Goal: Transaction & Acquisition: Purchase product/service

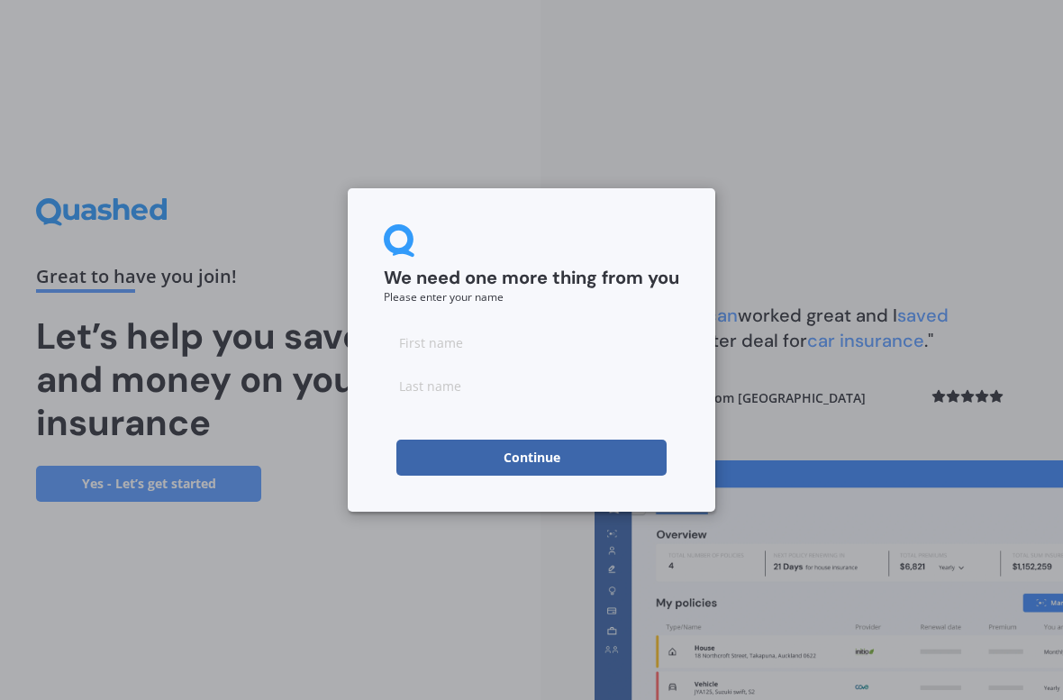
click at [398, 352] on input at bounding box center [532, 342] width 296 height 36
type input "[PERSON_NAME]"
click at [578, 380] on input at bounding box center [532, 386] width 296 height 36
type input "[PERSON_NAME]"
click at [609, 455] on button "Continue" at bounding box center [531, 458] width 270 height 36
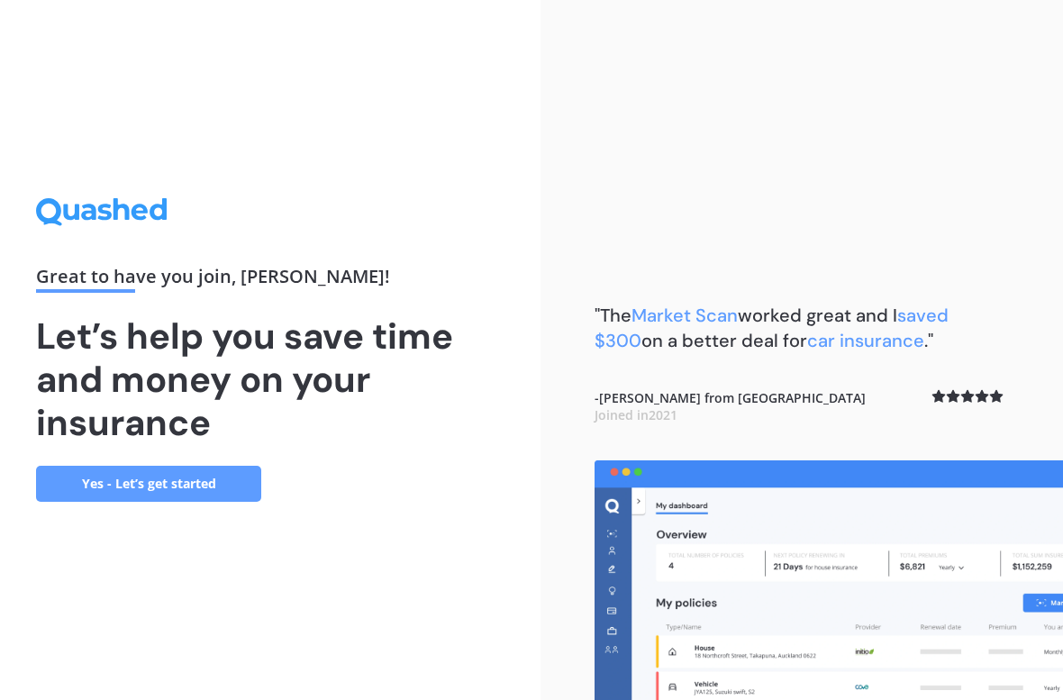
click at [139, 481] on link "Yes - Let’s get started" at bounding box center [148, 484] width 225 height 36
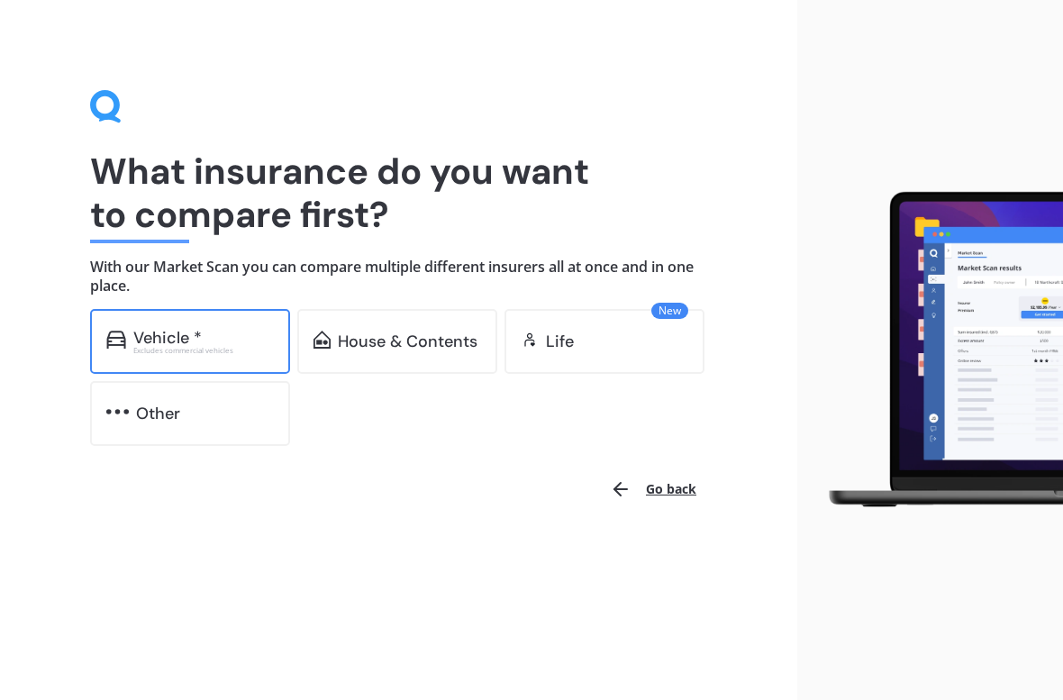
click at [177, 334] on div "Vehicle *" at bounding box center [167, 338] width 68 height 18
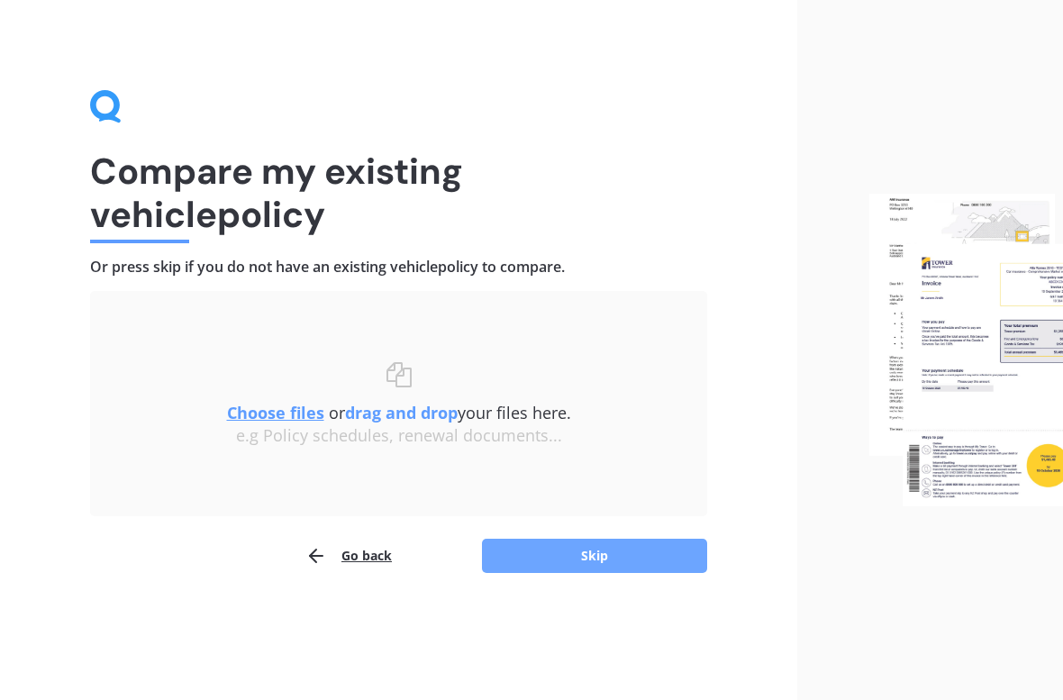
click at [509, 545] on button "Skip" at bounding box center [594, 556] width 225 height 34
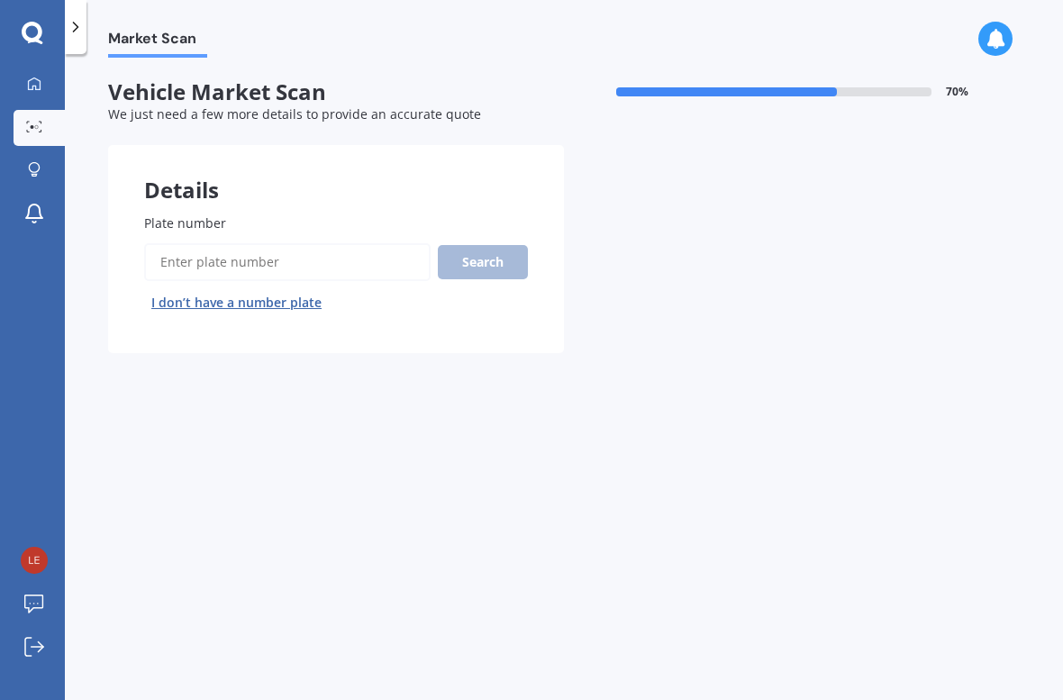
click at [166, 255] on input "Plate number" at bounding box center [287, 262] width 287 height 38
type input "Jfe888"
click at [488, 257] on button "Search" at bounding box center [483, 262] width 90 height 34
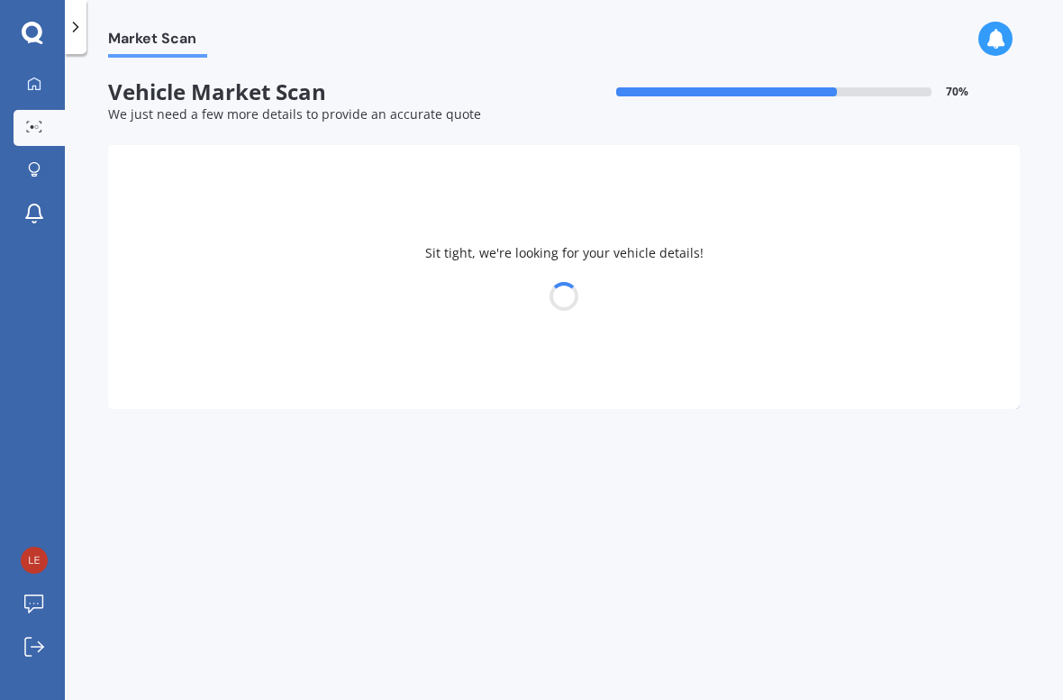
select select "AUDI"
select select "Q3"
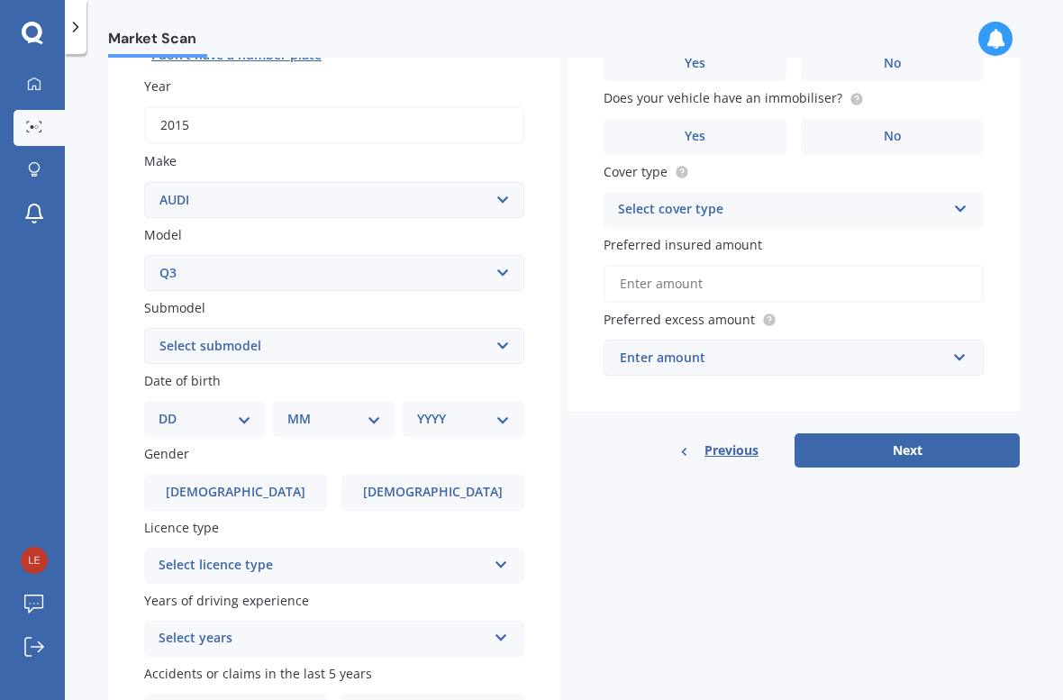
scroll to position [249, 0]
click at [211, 416] on select "DD 01 02 03 04 05 06 07 08 09 10 11 12 13 14 15 16 17 18 19 20 21 22 23 24 25 2…" at bounding box center [205, 418] width 93 height 20
select select "20"
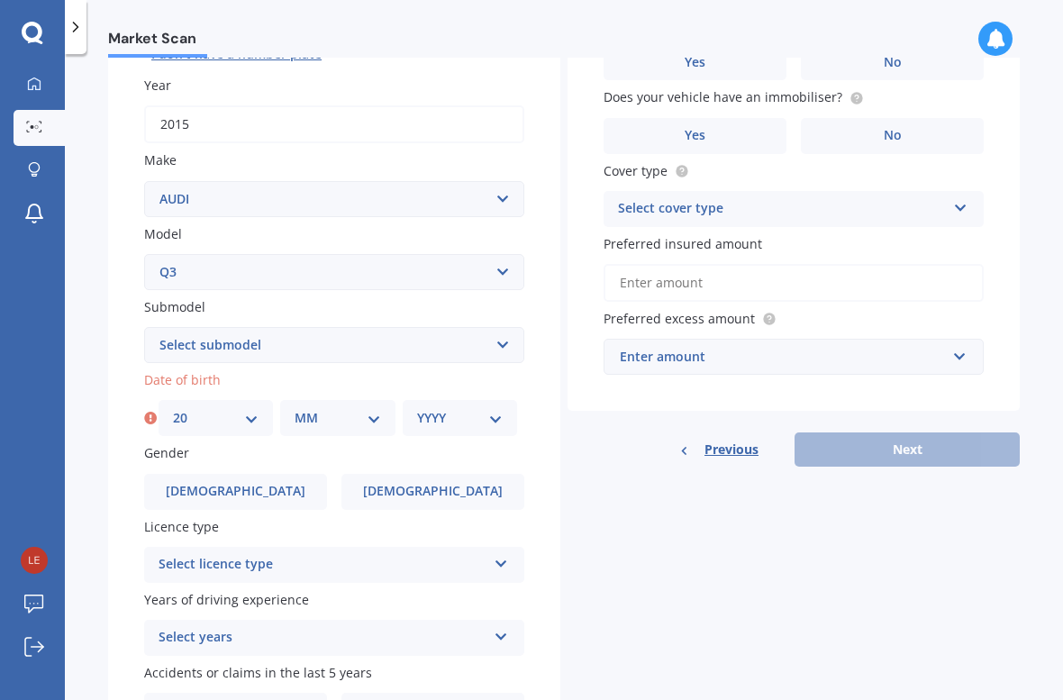
click at [296, 413] on select "MM 01 02 03 04 05 06 07 08 09 10 11 12" at bounding box center [338, 418] width 86 height 20
click at [325, 417] on select "MM 01 02 03 04 05 06 07 08 09 10 11 12" at bounding box center [338, 418] width 86 height 20
click at [319, 408] on select "MM 01 02 03 04 05 06 07 08 09 10 11 12" at bounding box center [338, 418] width 86 height 20
select select "03"
click at [479, 408] on select "YYYY 2025 2024 2023 2022 2021 2020 2019 2018 2017 2016 2015 2014 2013 2012 2011…" at bounding box center [460, 418] width 86 height 20
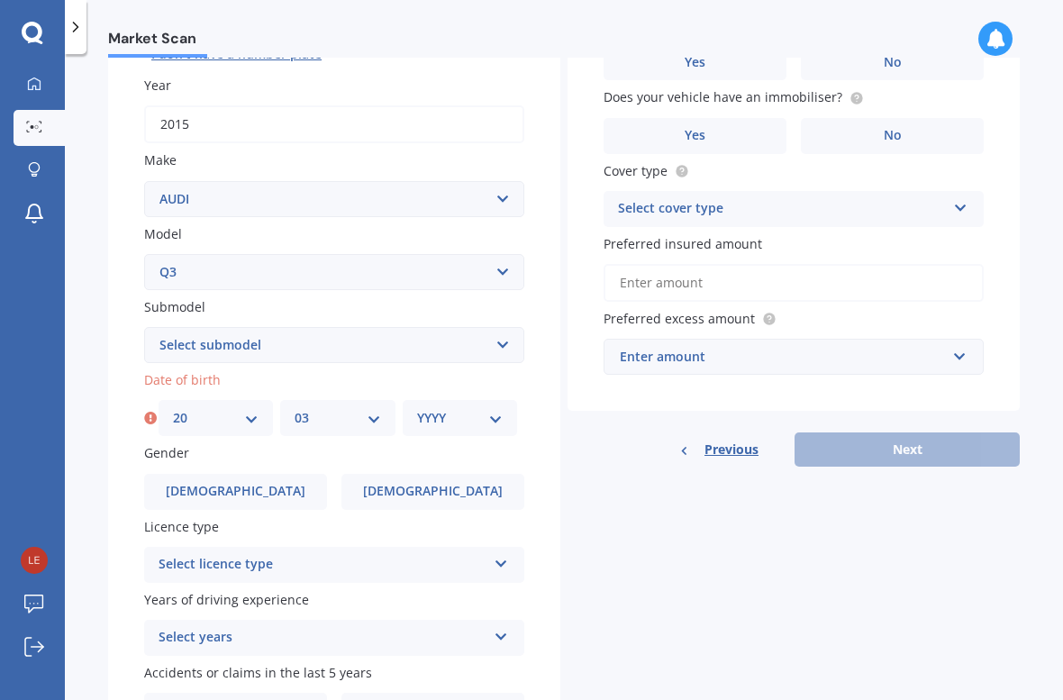
select select "1995"
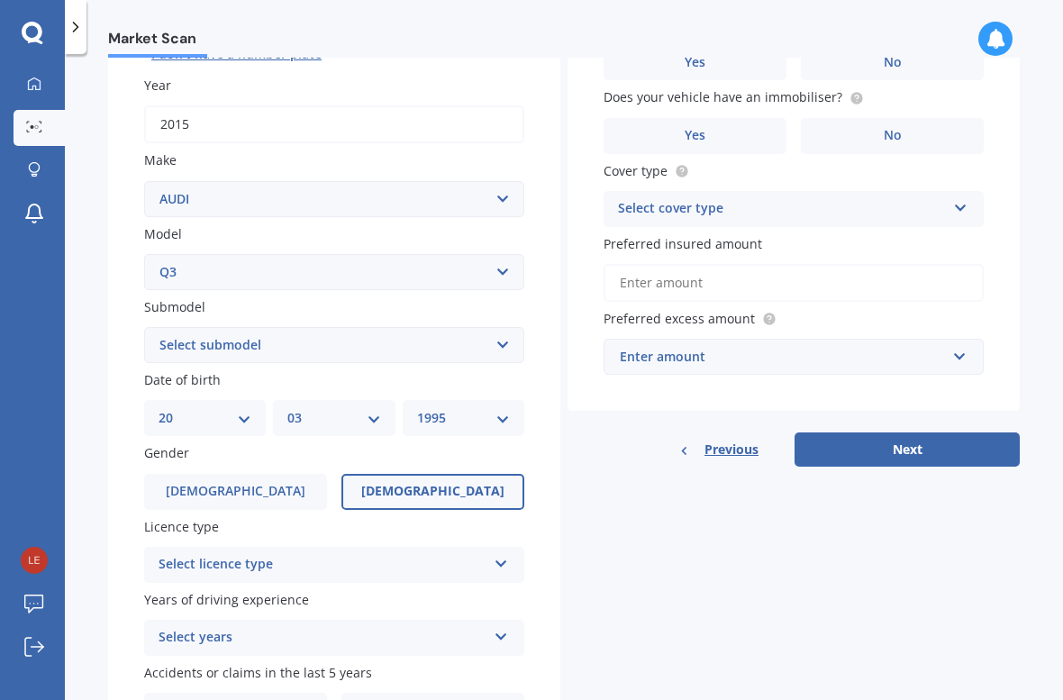
click at [414, 474] on label "[DEMOGRAPHIC_DATA]" at bounding box center [433, 492] width 183 height 36
click at [0, 0] on input "[DEMOGRAPHIC_DATA]" at bounding box center [0, 0] width 0 height 0
click at [266, 554] on div "Select licence type" at bounding box center [323, 565] width 328 height 22
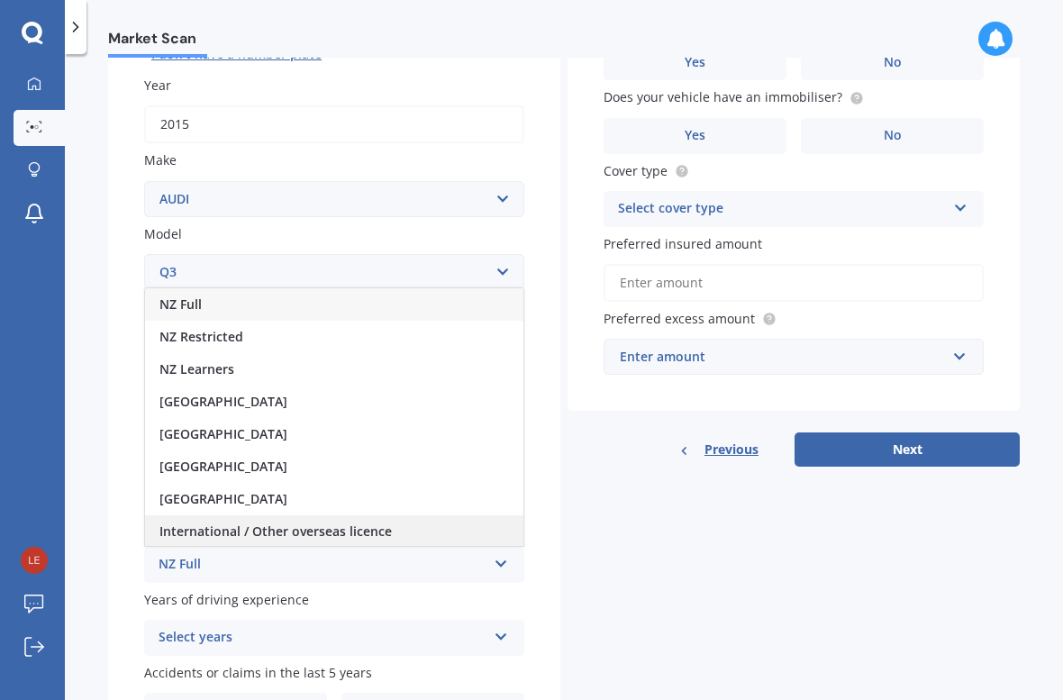
click at [274, 523] on span "International / Other overseas licence" at bounding box center [276, 531] width 232 height 17
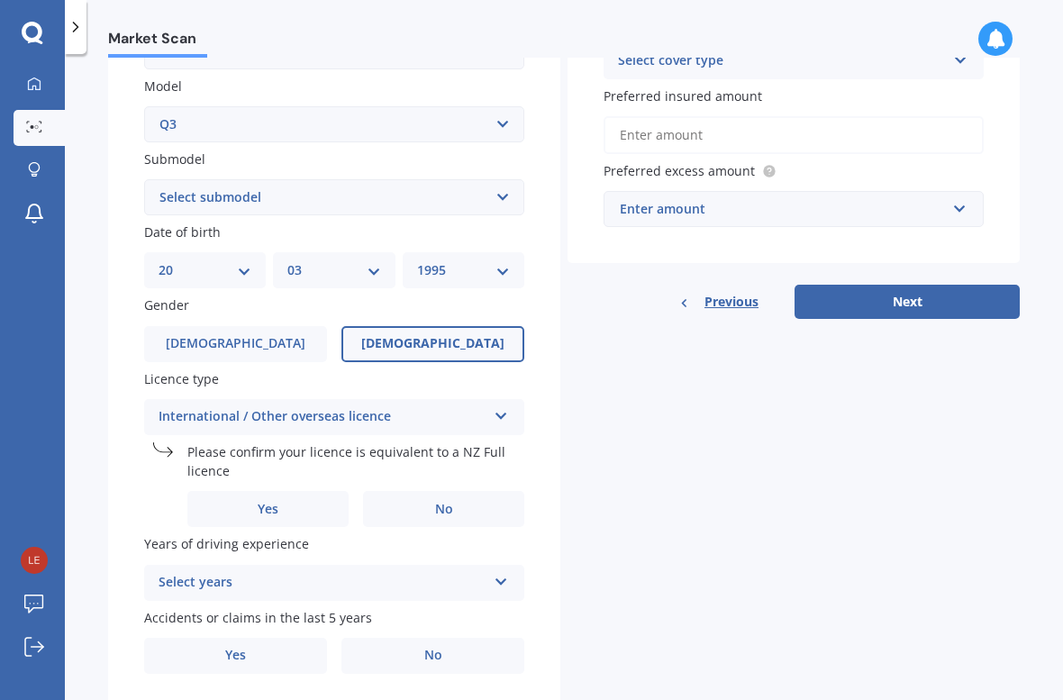
scroll to position [399, 0]
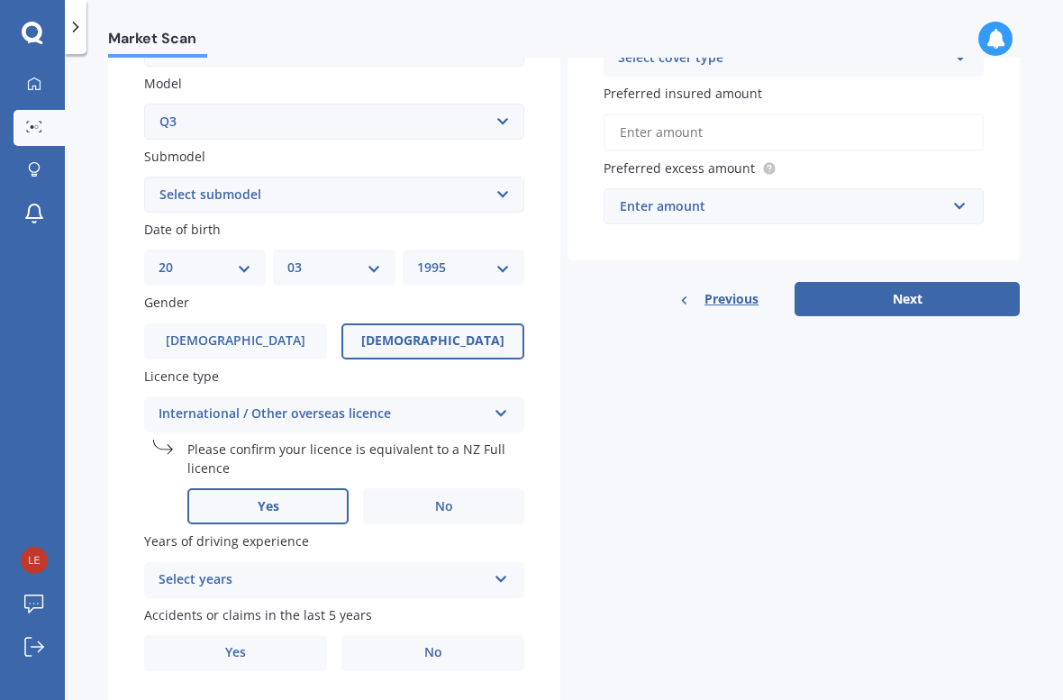
click at [274, 499] on span "Yes" at bounding box center [269, 506] width 22 height 15
click at [0, 0] on input "Yes" at bounding box center [0, 0] width 0 height 0
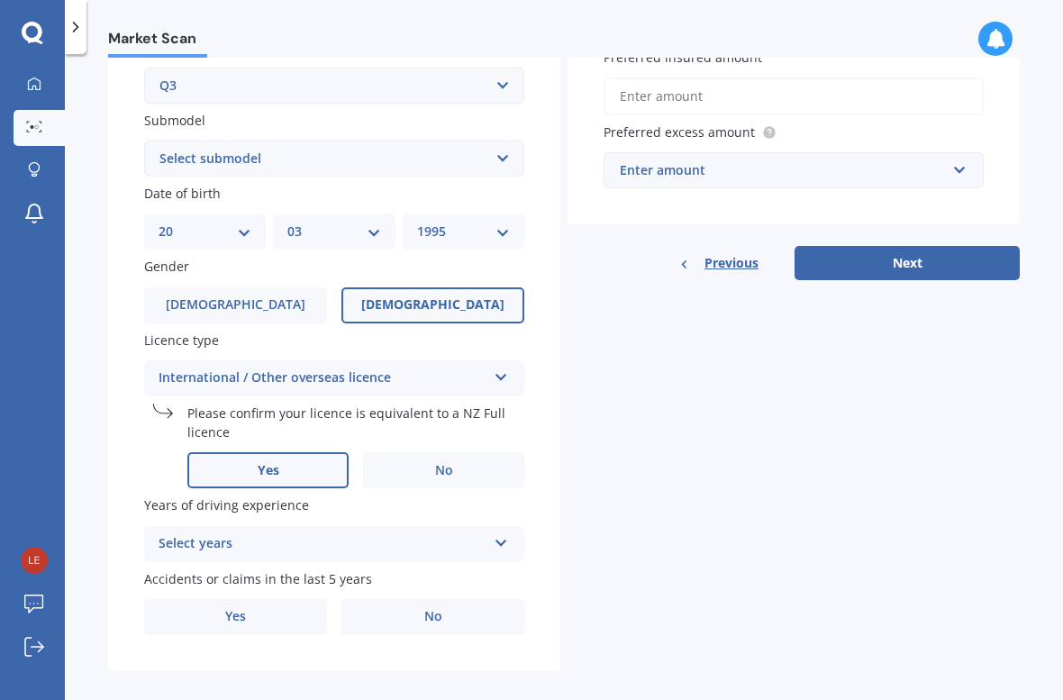
scroll to position [434, 0]
click at [264, 534] on div "Select years" at bounding box center [323, 545] width 328 height 22
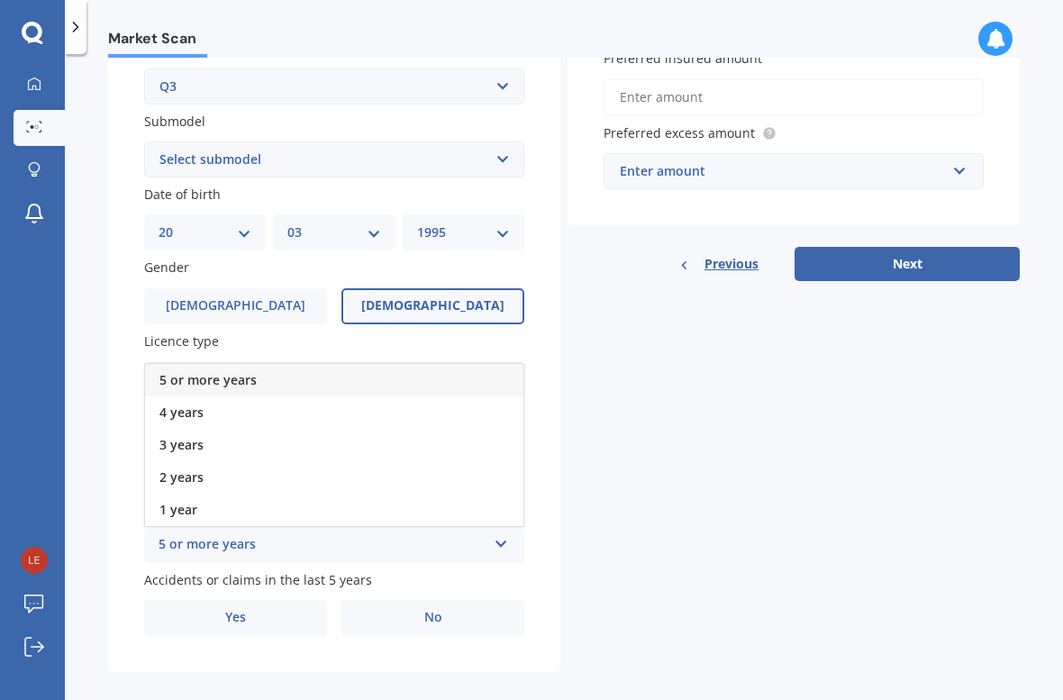
click at [179, 364] on div "5 or more years" at bounding box center [334, 380] width 378 height 32
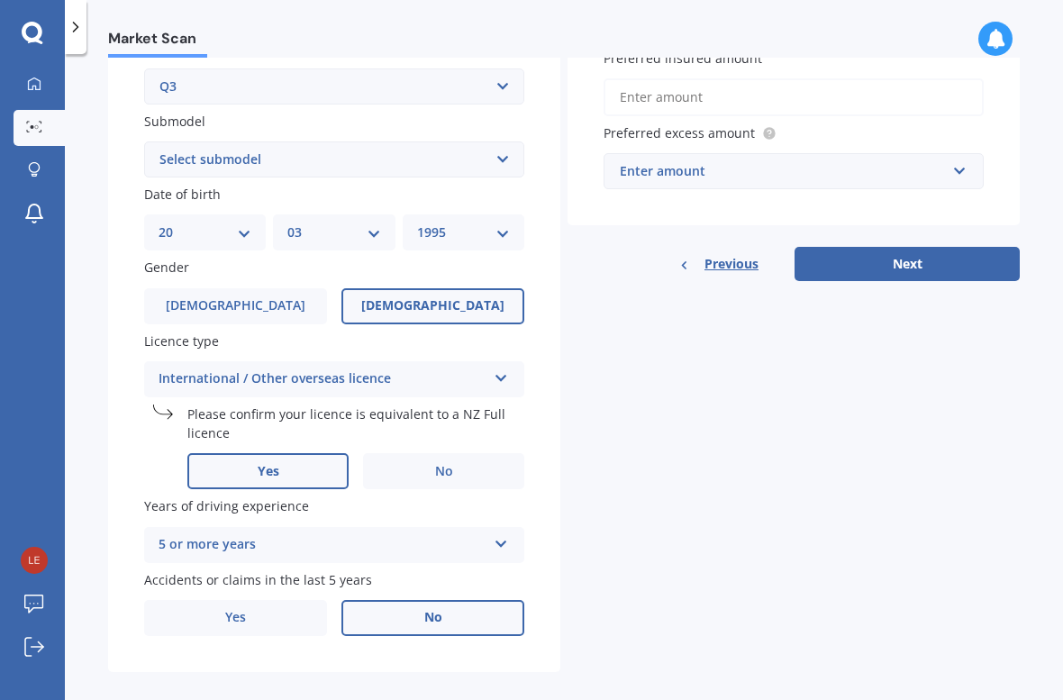
click at [374, 600] on label "No" at bounding box center [433, 618] width 183 height 36
click at [0, 0] on input "No" at bounding box center [0, 0] width 0 height 0
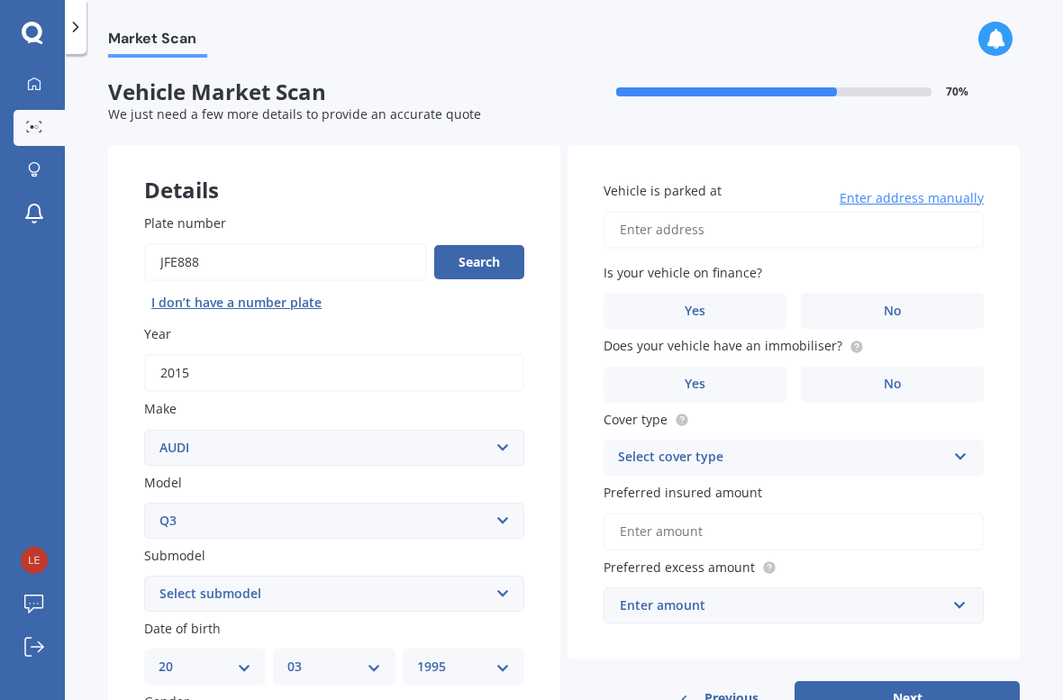
scroll to position [0, 0]
click at [635, 223] on input "Vehicle is parked at" at bounding box center [794, 230] width 380 height 38
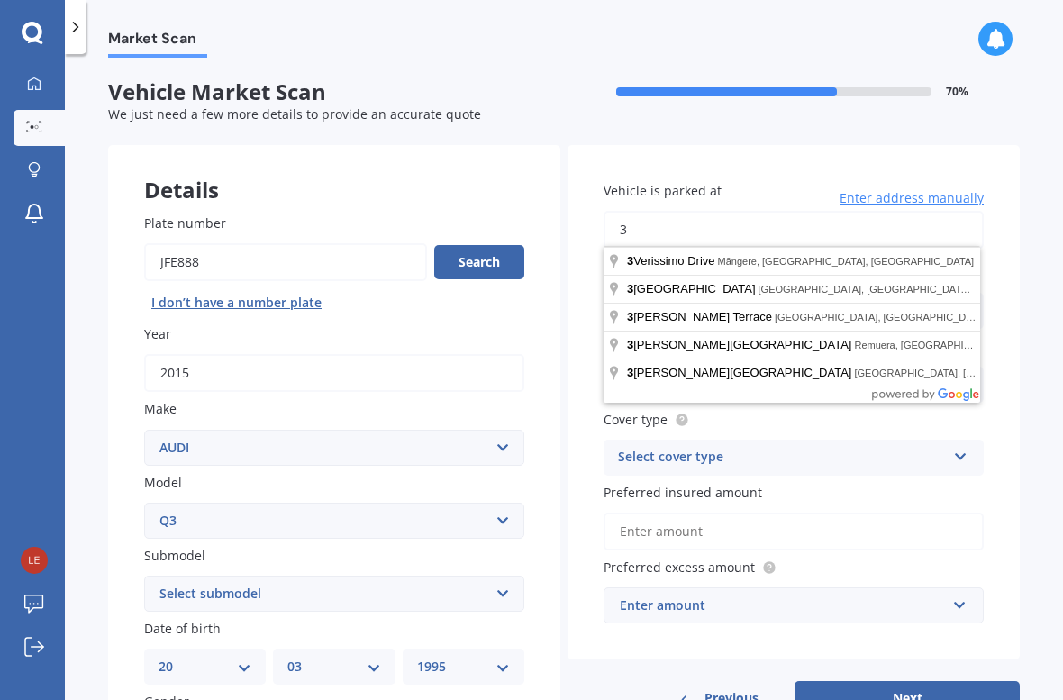
type input "3"
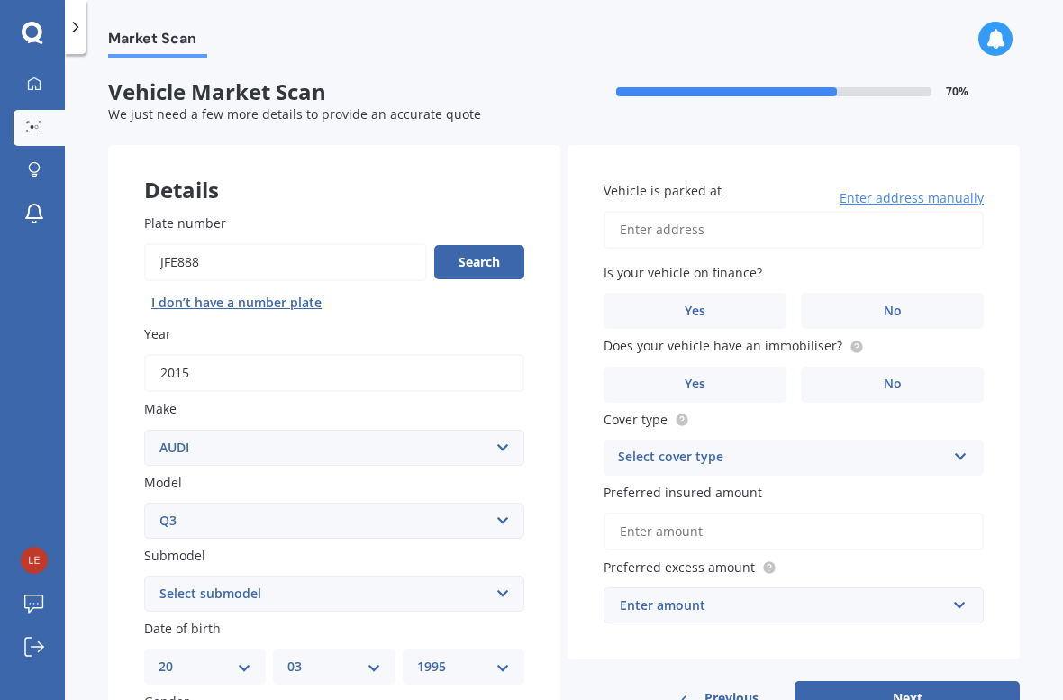
type input "§"
type input "[STREET_ADDRESS][PERSON_NAME]"
click at [910, 318] on label "No" at bounding box center [892, 311] width 183 height 36
click at [0, 0] on input "No" at bounding box center [0, 0] width 0 height 0
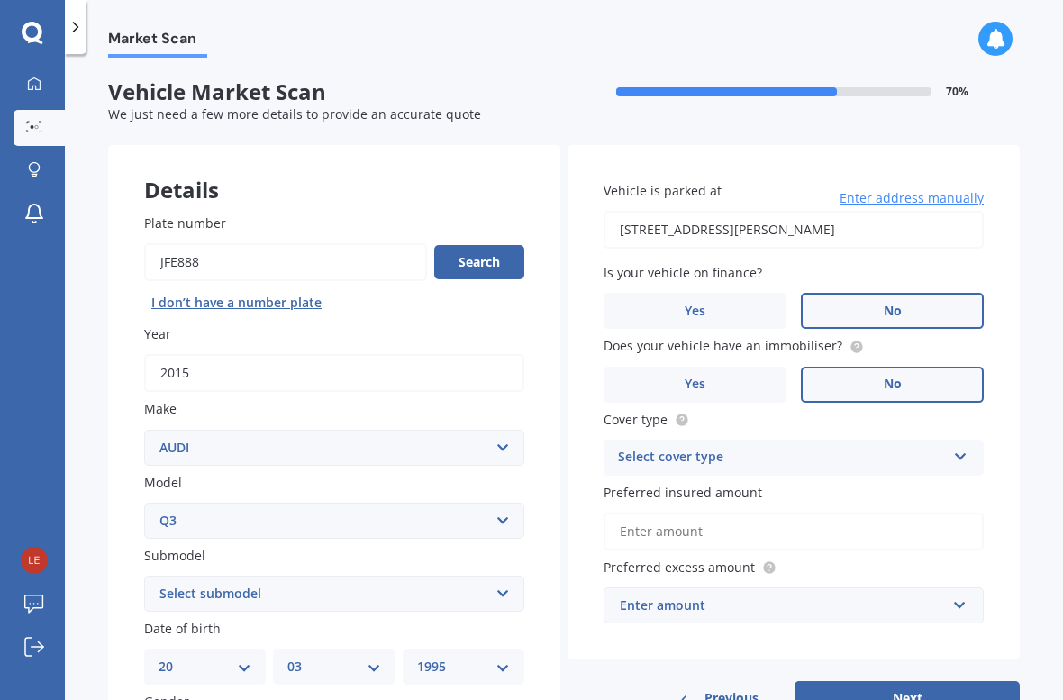
click at [927, 374] on label "No" at bounding box center [892, 385] width 183 height 36
click at [0, 0] on input "No" at bounding box center [0, 0] width 0 height 0
click at [765, 460] on div "Select cover type" at bounding box center [782, 458] width 328 height 22
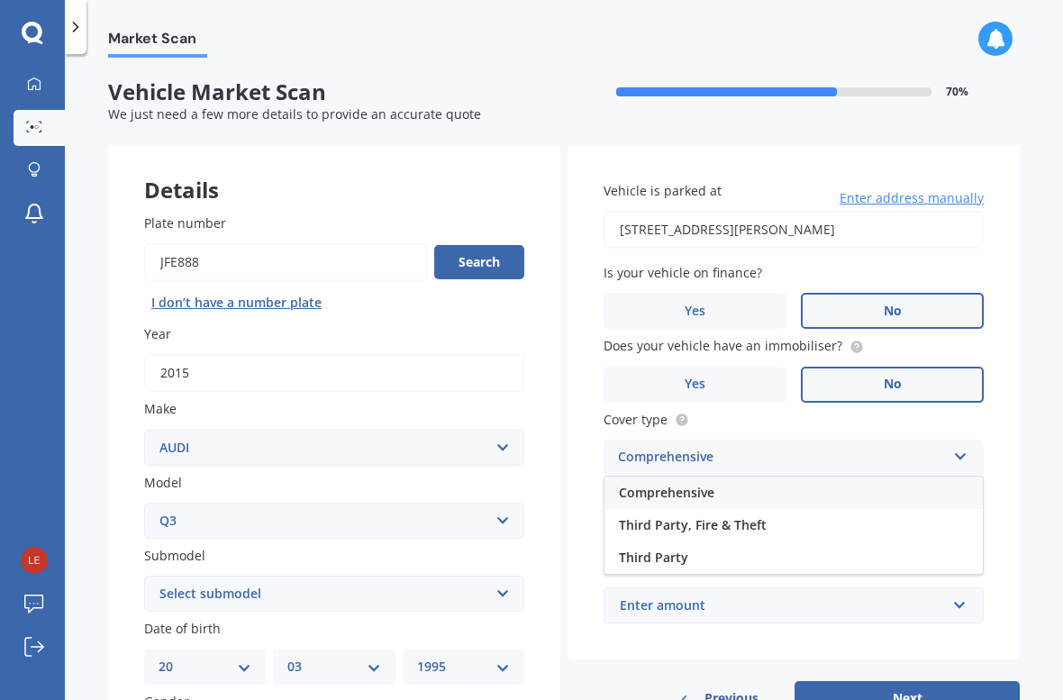
click at [738, 497] on div "Comprehensive" at bounding box center [794, 493] width 378 height 32
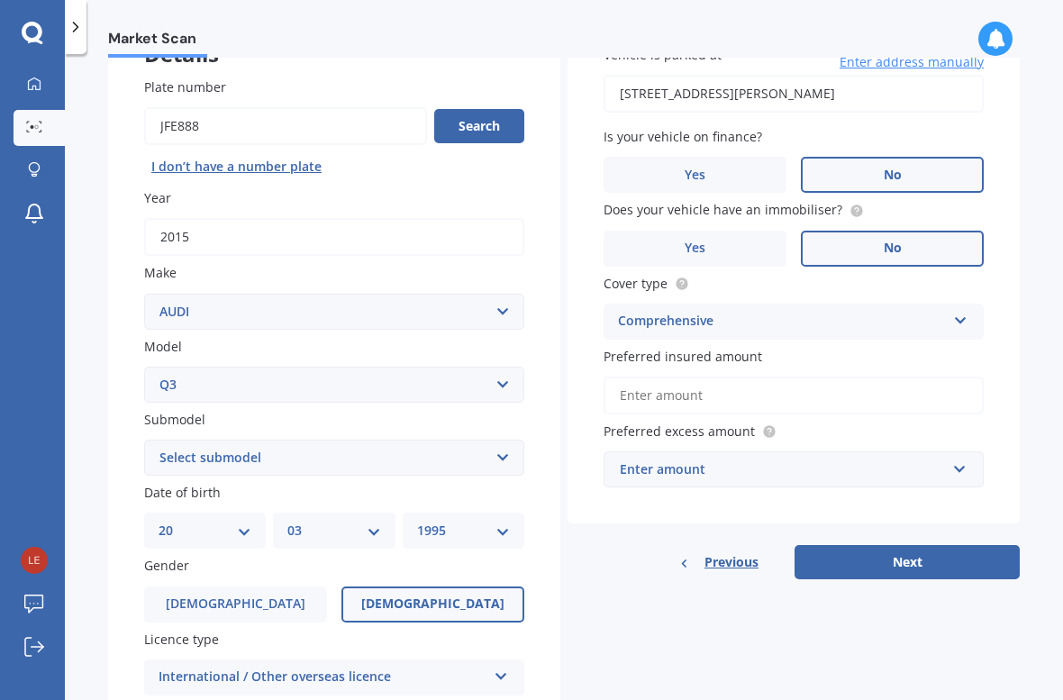
scroll to position [149, 0]
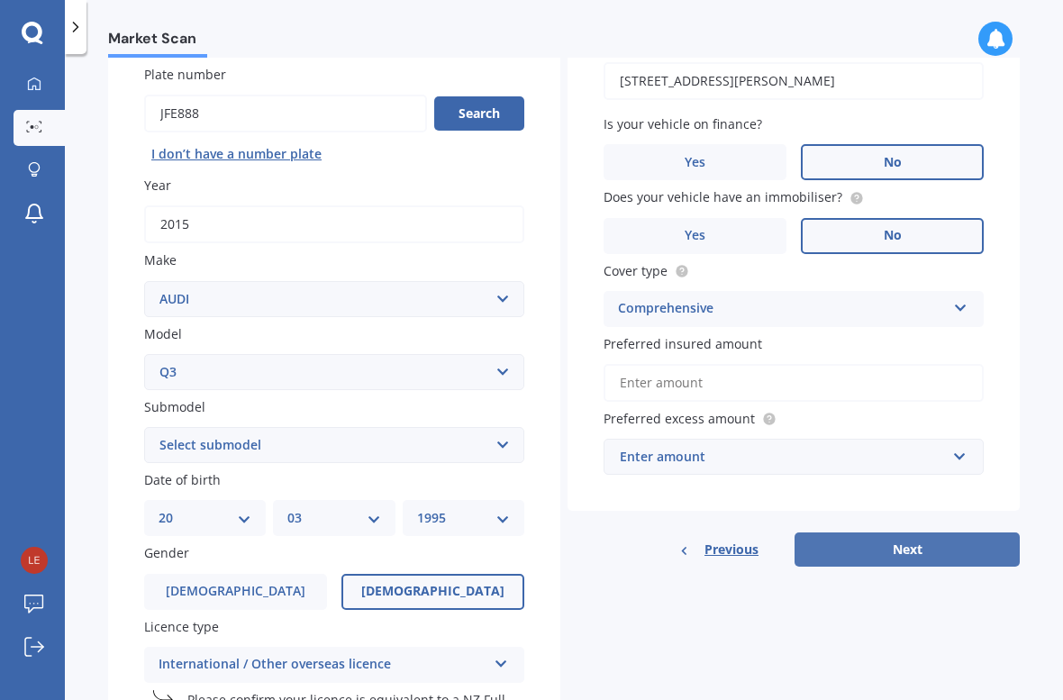
click at [905, 543] on button "Next" at bounding box center [907, 550] width 225 height 34
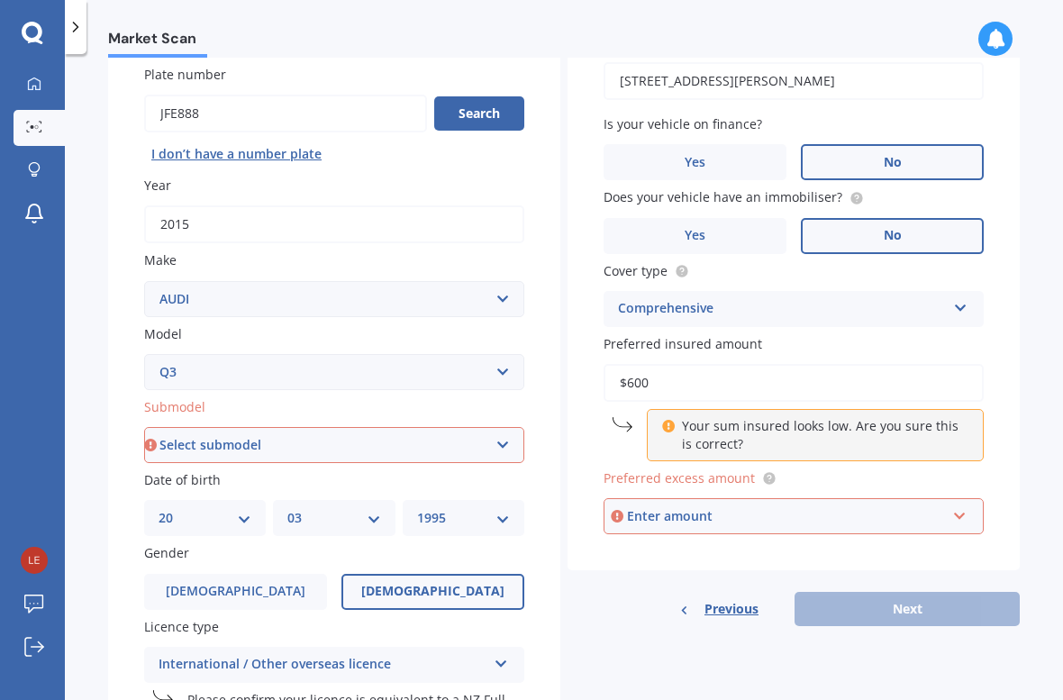
type input "$6,000"
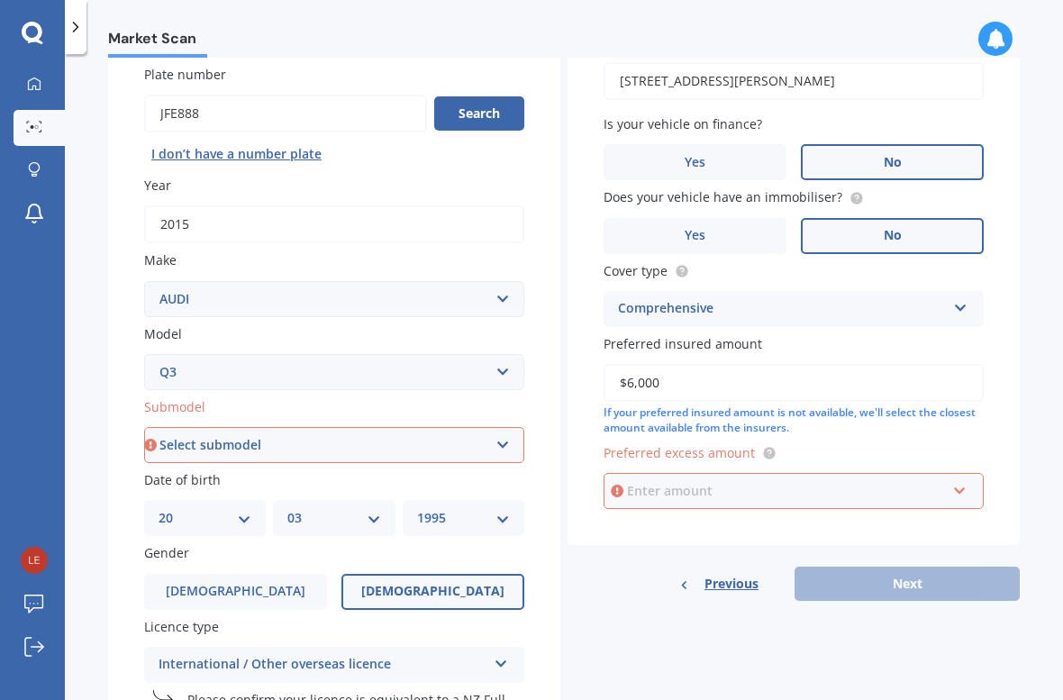
click at [880, 474] on input "text" at bounding box center [788, 491] width 364 height 34
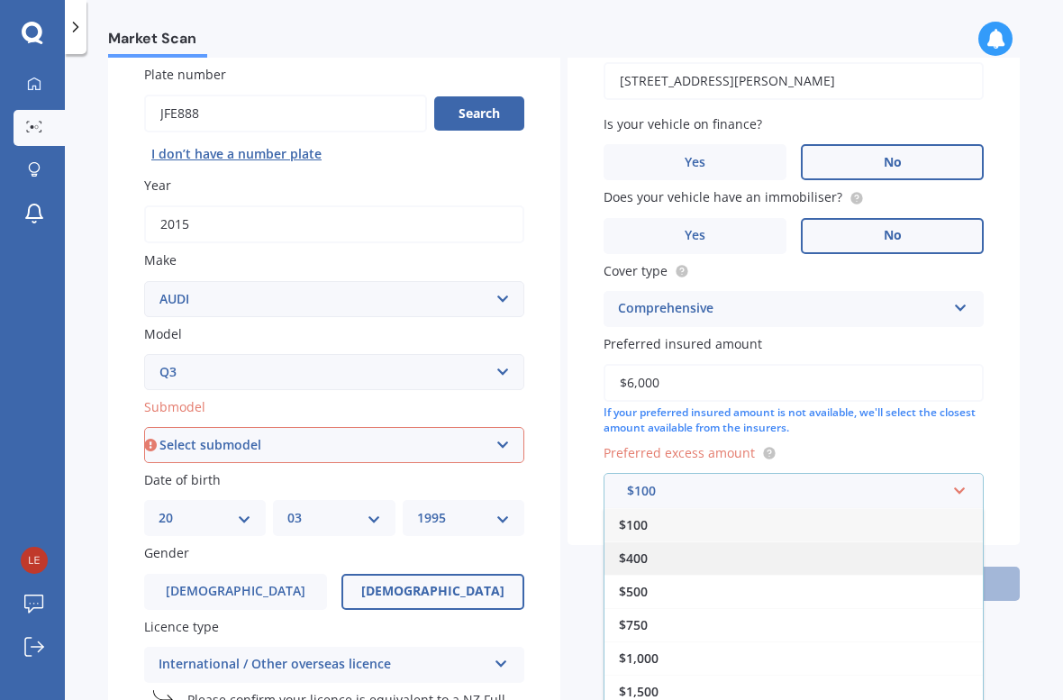
click at [816, 559] on div "$400" at bounding box center [794, 558] width 378 height 33
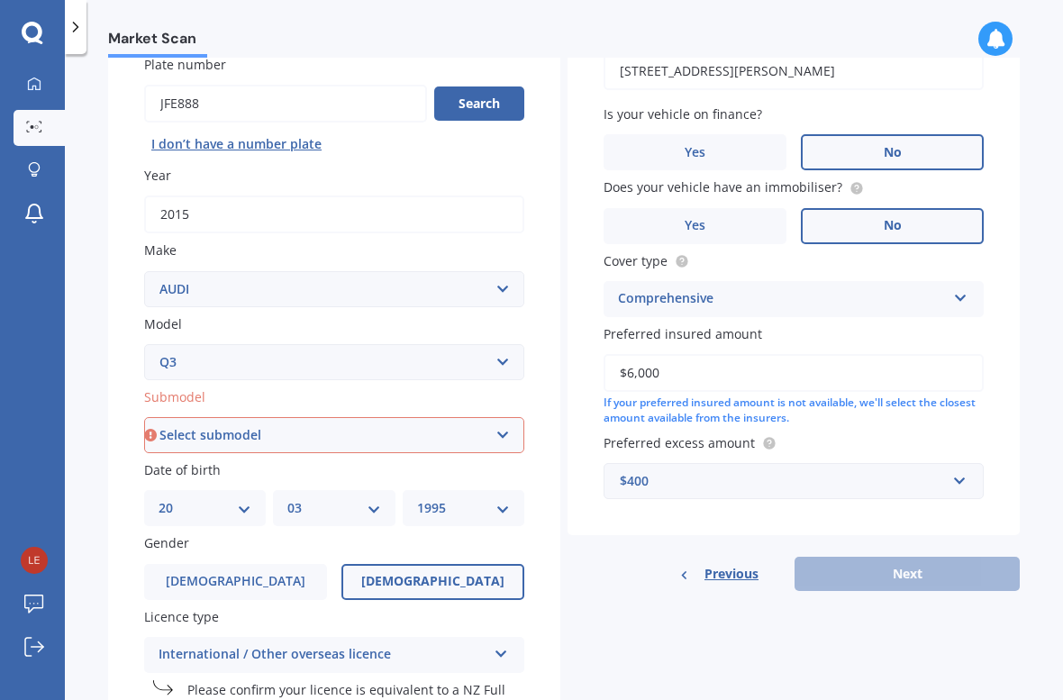
scroll to position [160, 0]
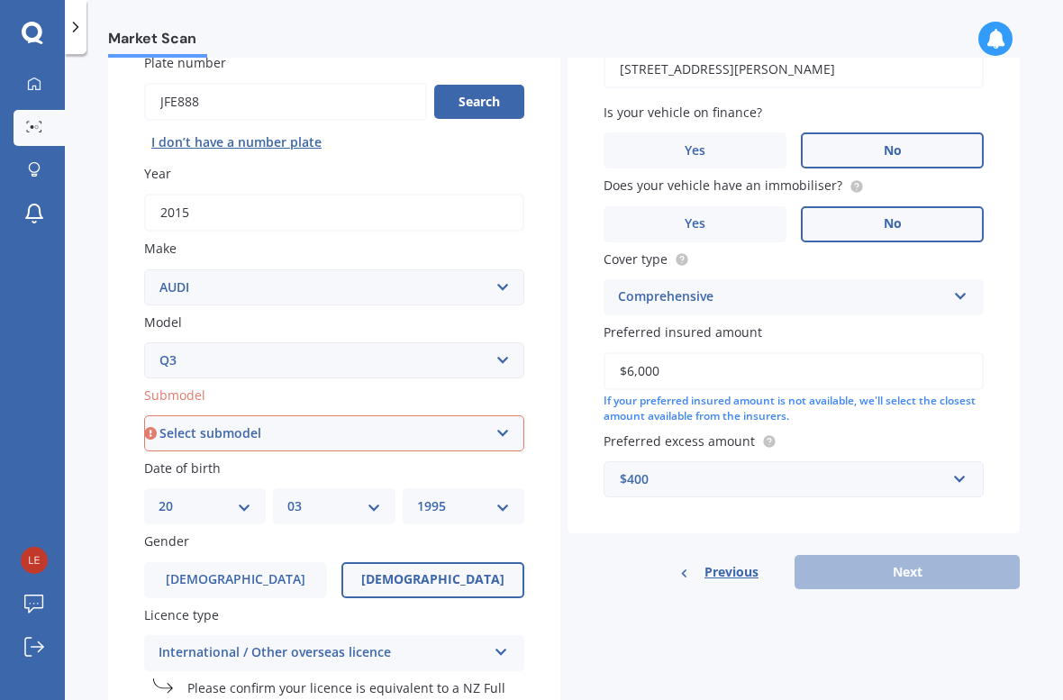
click at [843, 571] on div "Previous Next" at bounding box center [794, 572] width 452 height 34
click at [236, 433] on select "Select submodel RS Q3 SPORTBACK 2.5P TDI S TFSI 35 TFSI ADVANCED Station Wagon …" at bounding box center [334, 433] width 380 height 36
select select "TDI S"
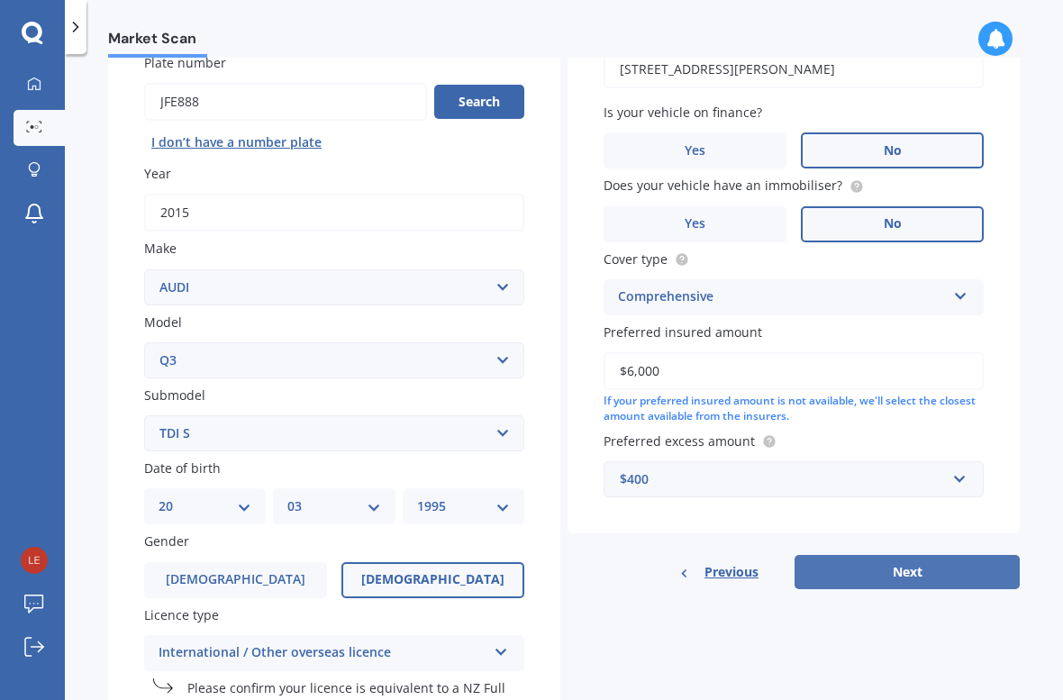
click at [881, 563] on button "Next" at bounding box center [907, 572] width 225 height 34
select select "20"
select select "03"
select select "1995"
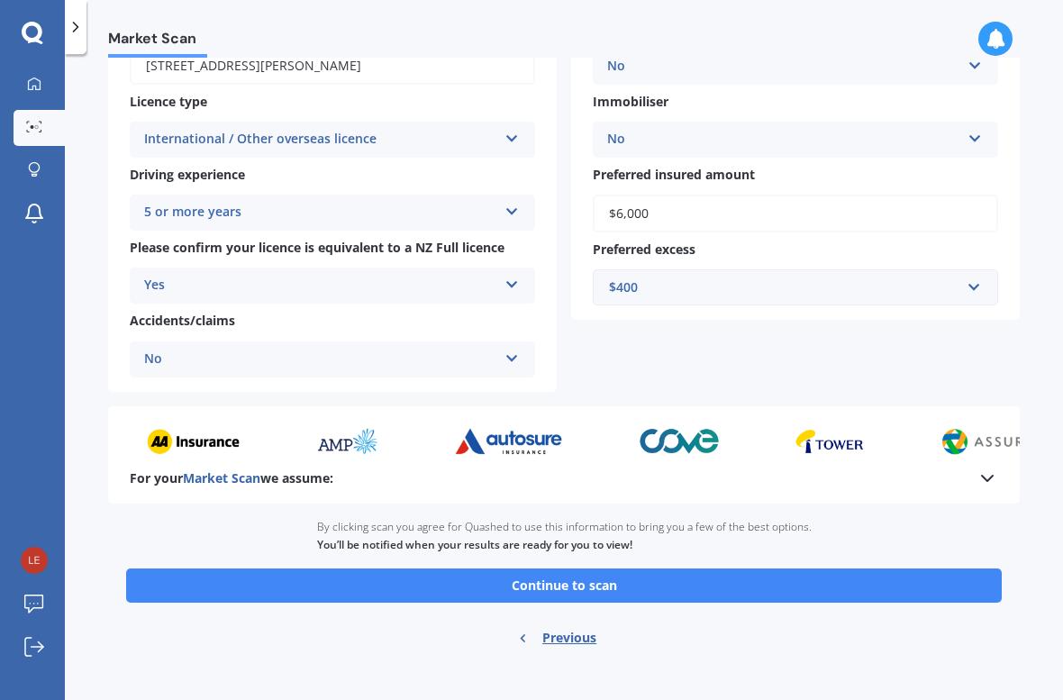
scroll to position [288, 0]
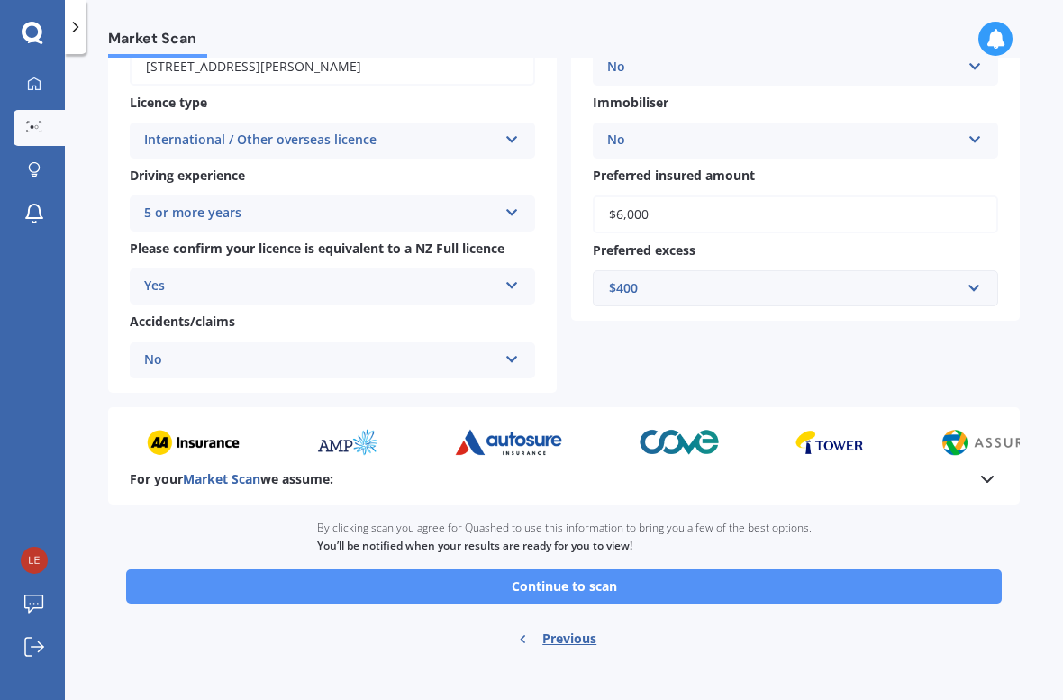
click at [371, 570] on button "Continue to scan" at bounding box center [564, 587] width 876 height 34
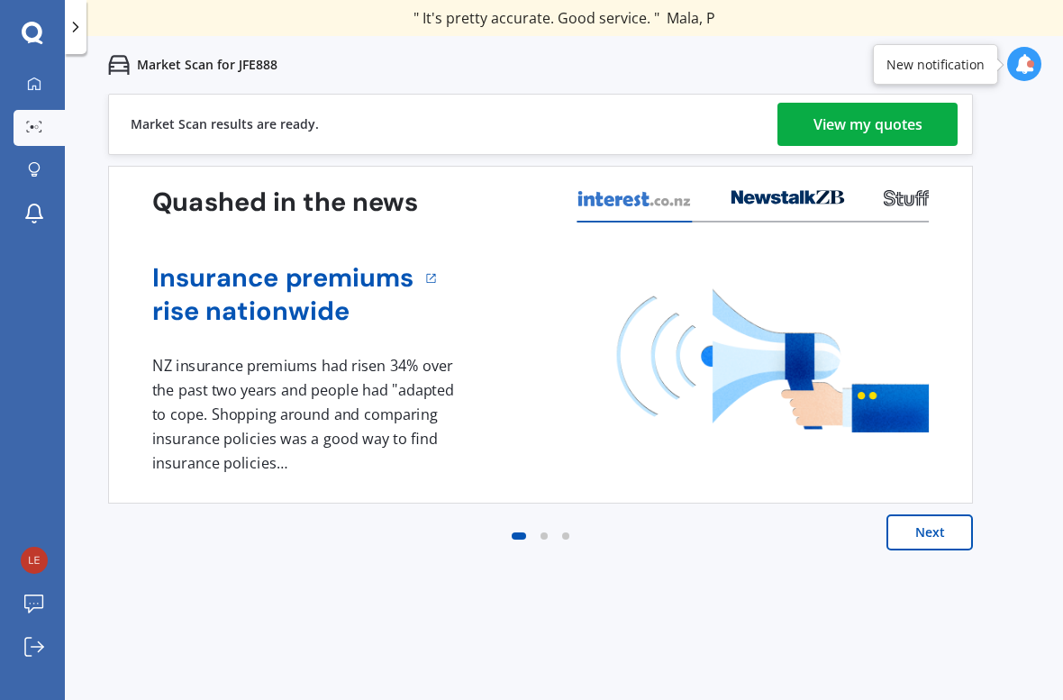
click at [952, 526] on button "Next" at bounding box center [930, 533] width 87 height 36
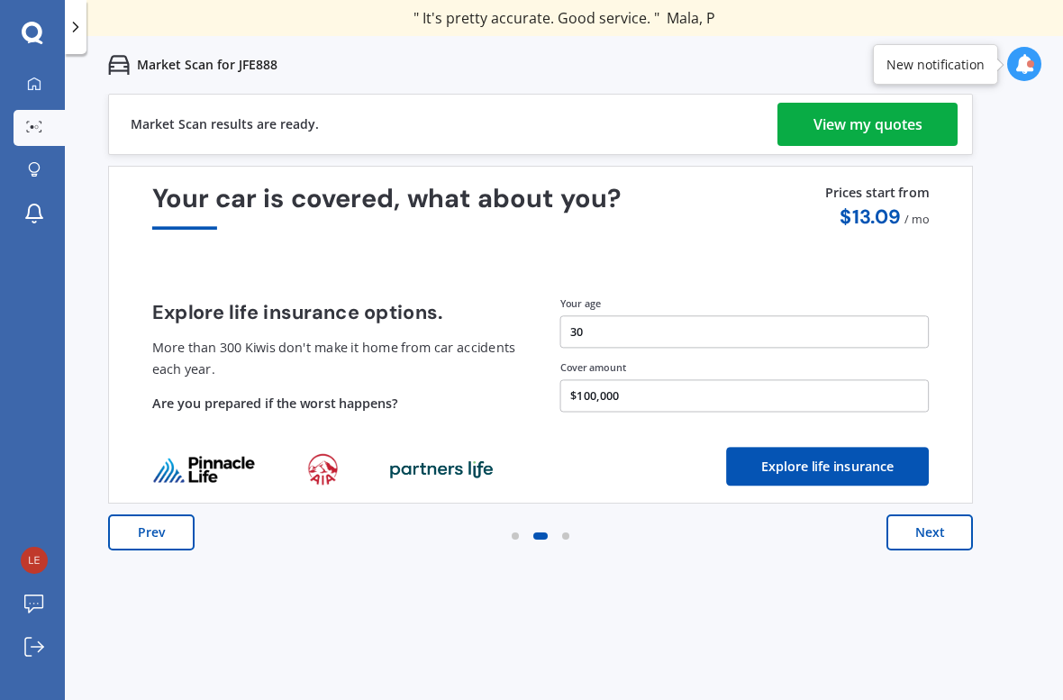
click at [905, 114] on div "View my quotes" at bounding box center [868, 124] width 109 height 43
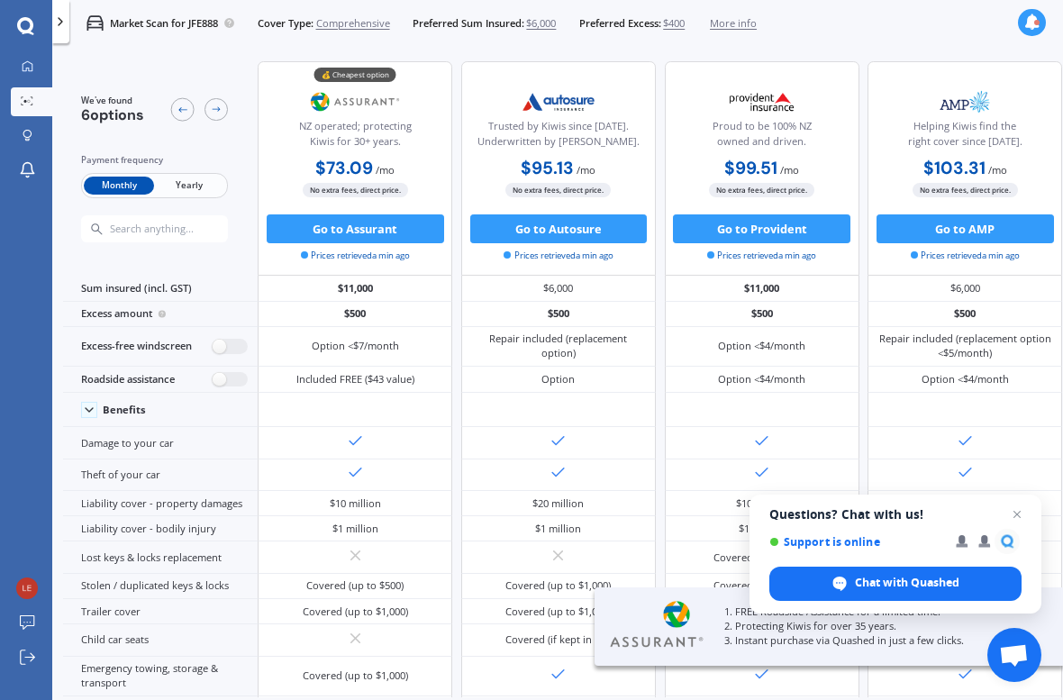
click at [171, 180] on span "Yearly" at bounding box center [189, 186] width 70 height 19
click at [1024, 509] on span "Close chat" at bounding box center [1018, 515] width 23 height 23
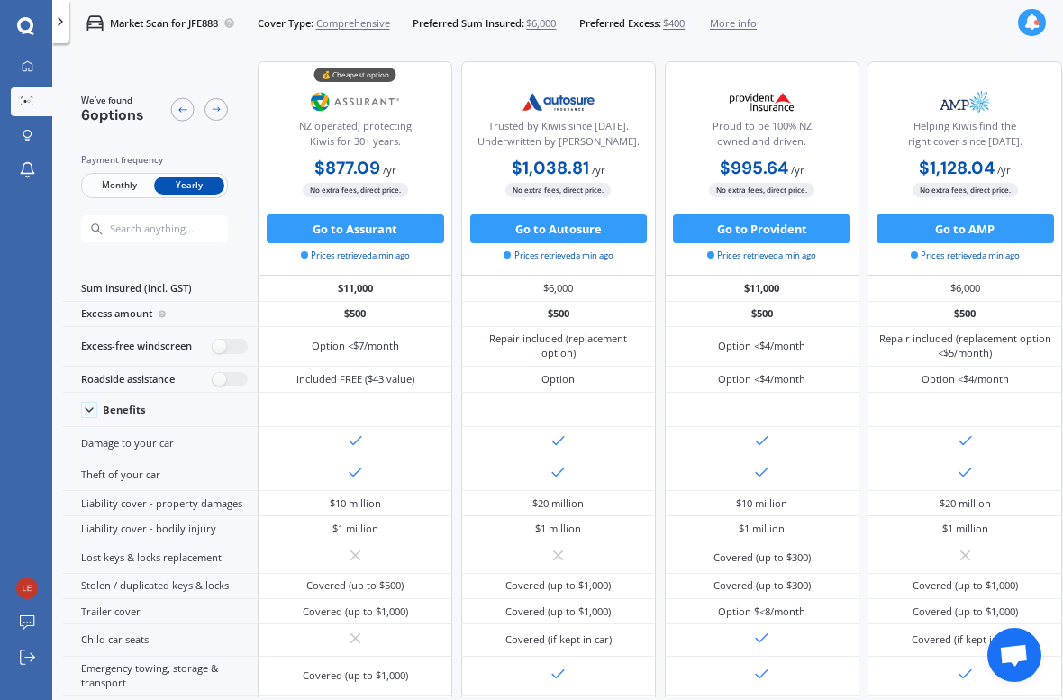
click at [757, 28] on span "More info" at bounding box center [733, 23] width 47 height 14
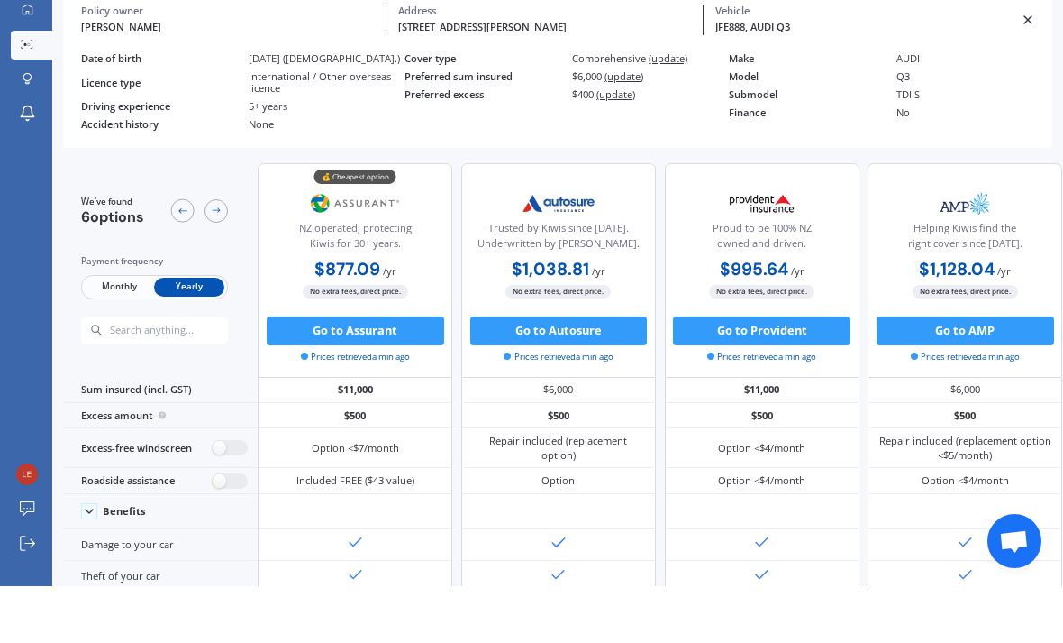
scroll to position [57, 0]
